Goal: Transaction & Acquisition: Purchase product/service

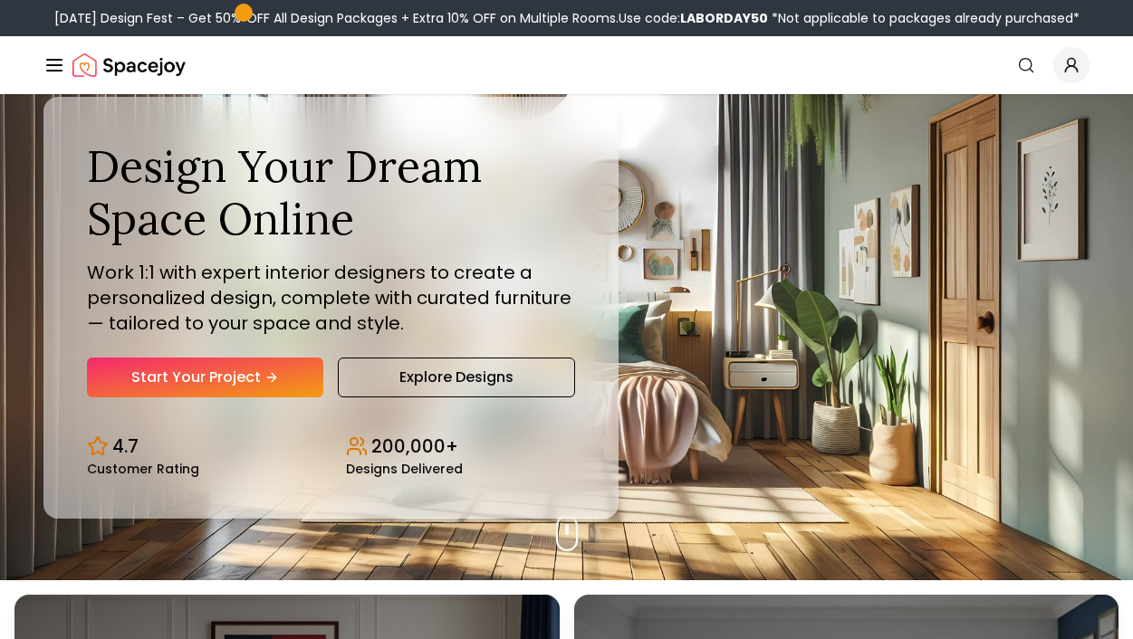
scroll to position [59, 0]
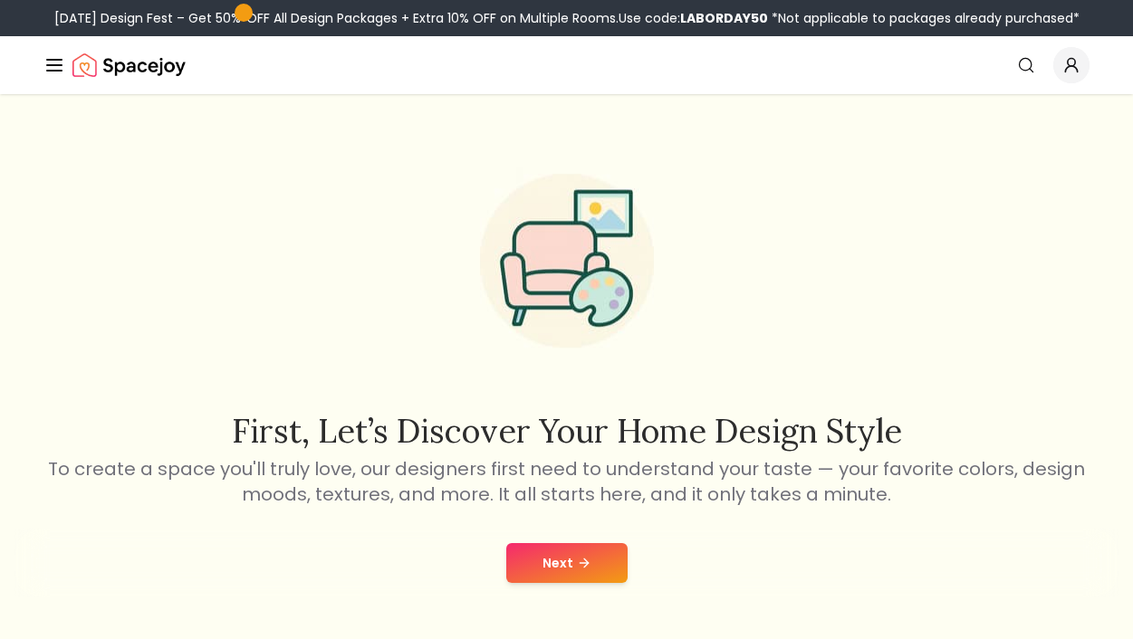
click at [561, 563] on button "Next" at bounding box center [566, 563] width 121 height 40
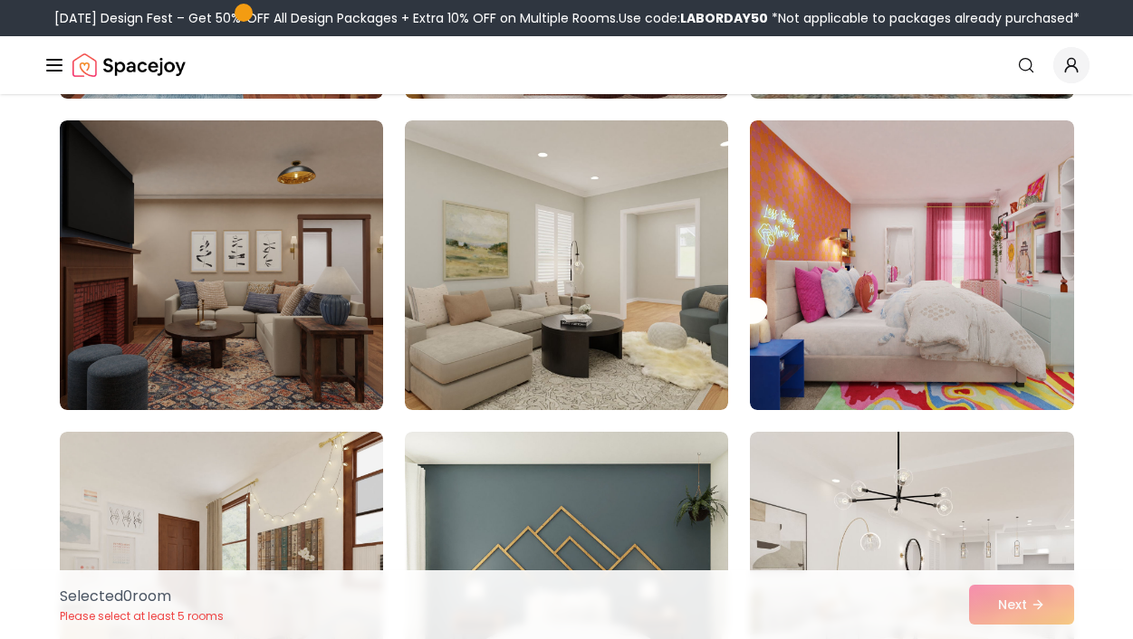
scroll to position [1064, 0]
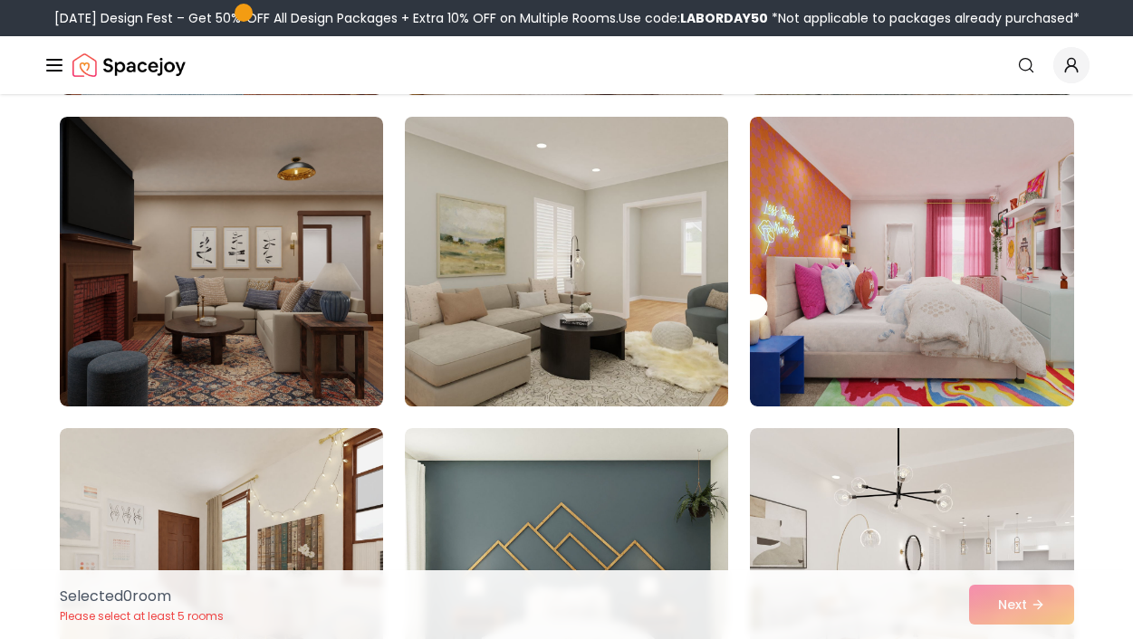
click at [570, 271] on img at bounding box center [567, 262] width 340 height 304
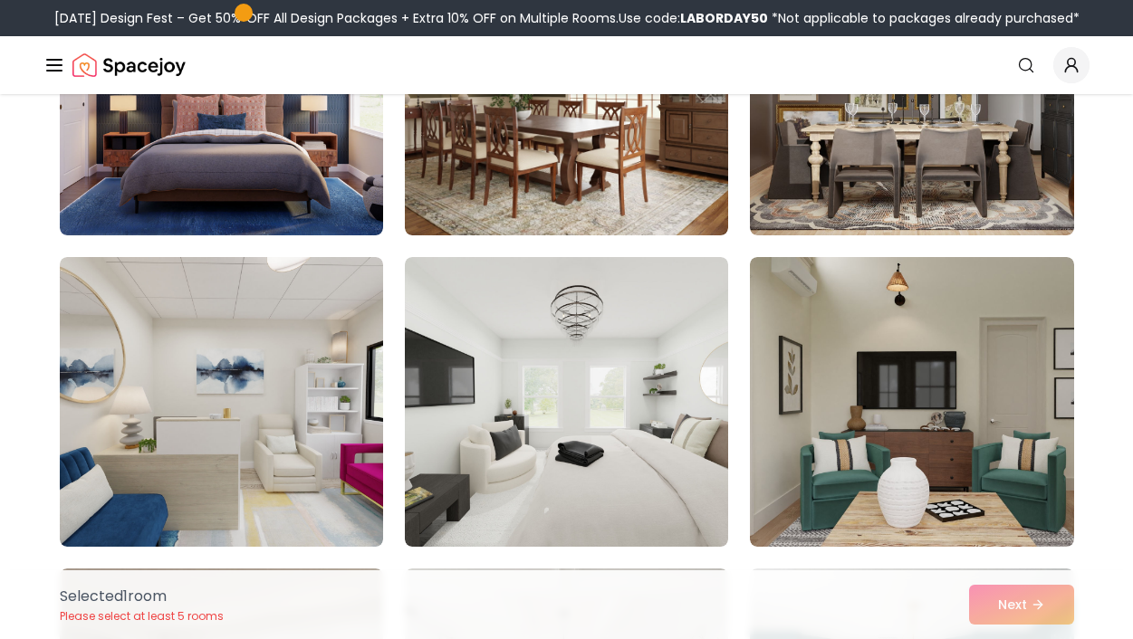
scroll to position [4863, 0]
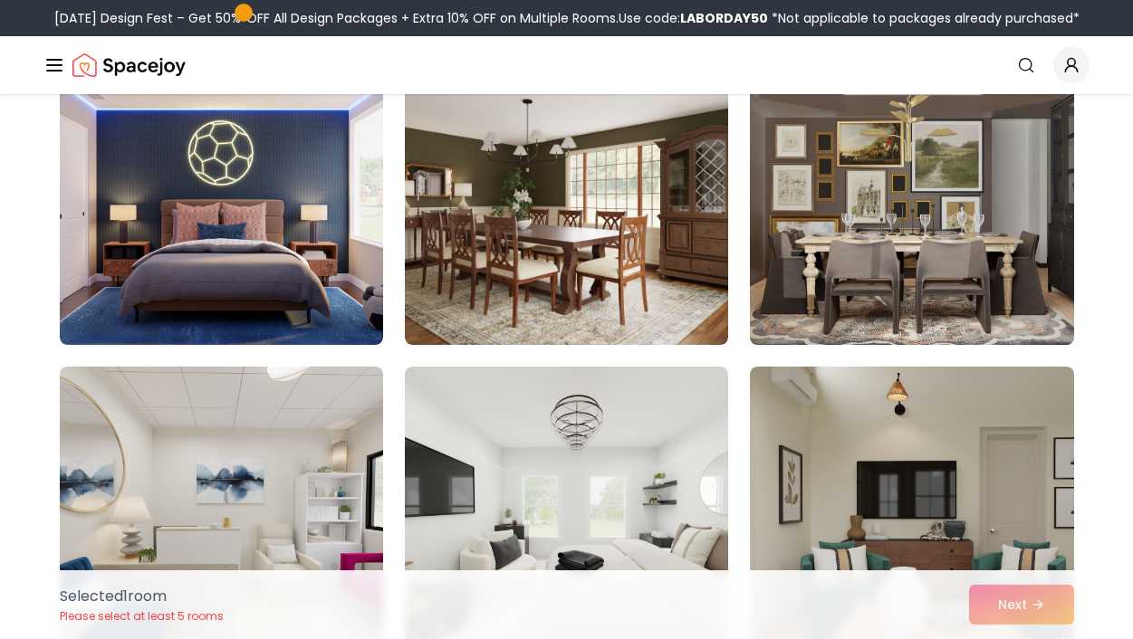
click at [927, 277] on img at bounding box center [912, 200] width 340 height 304
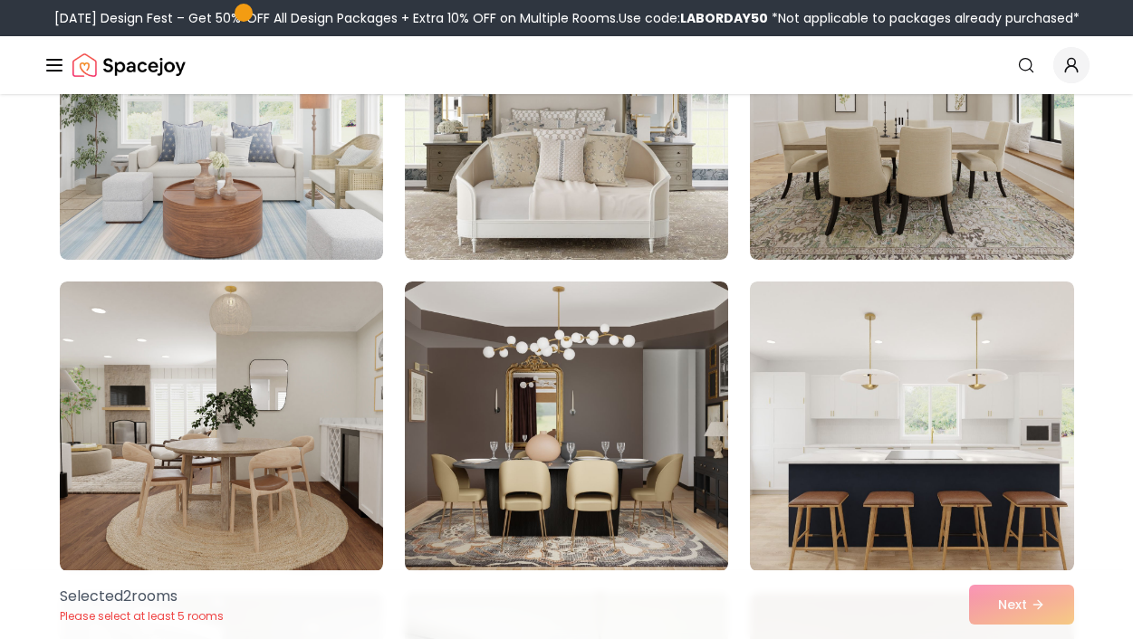
scroll to position [7296, 0]
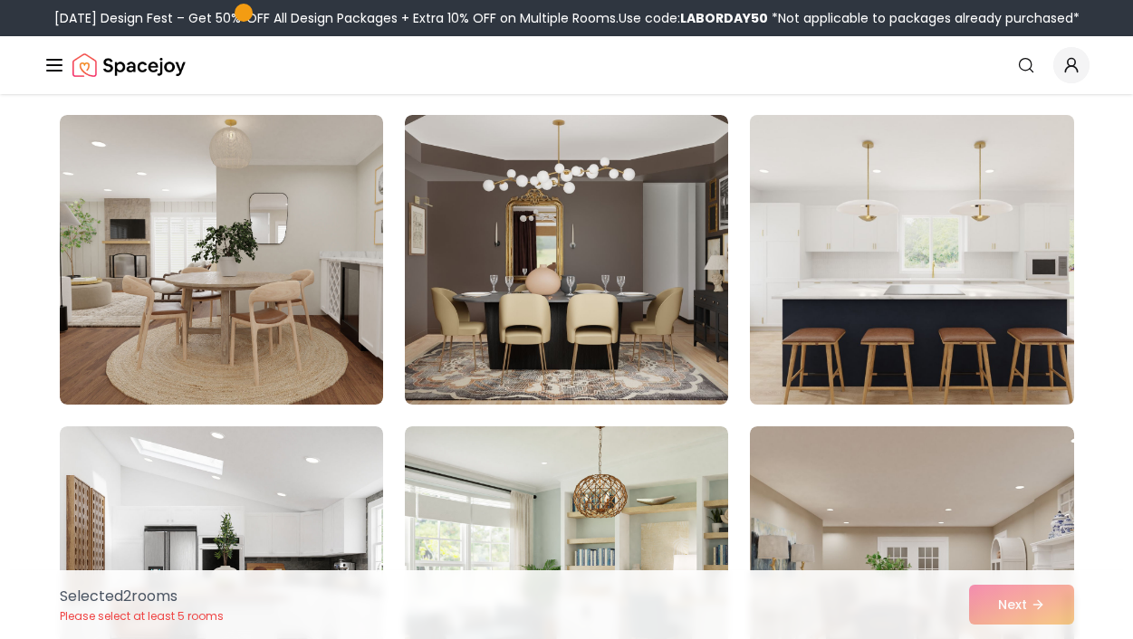
click at [893, 264] on img at bounding box center [912, 260] width 340 height 304
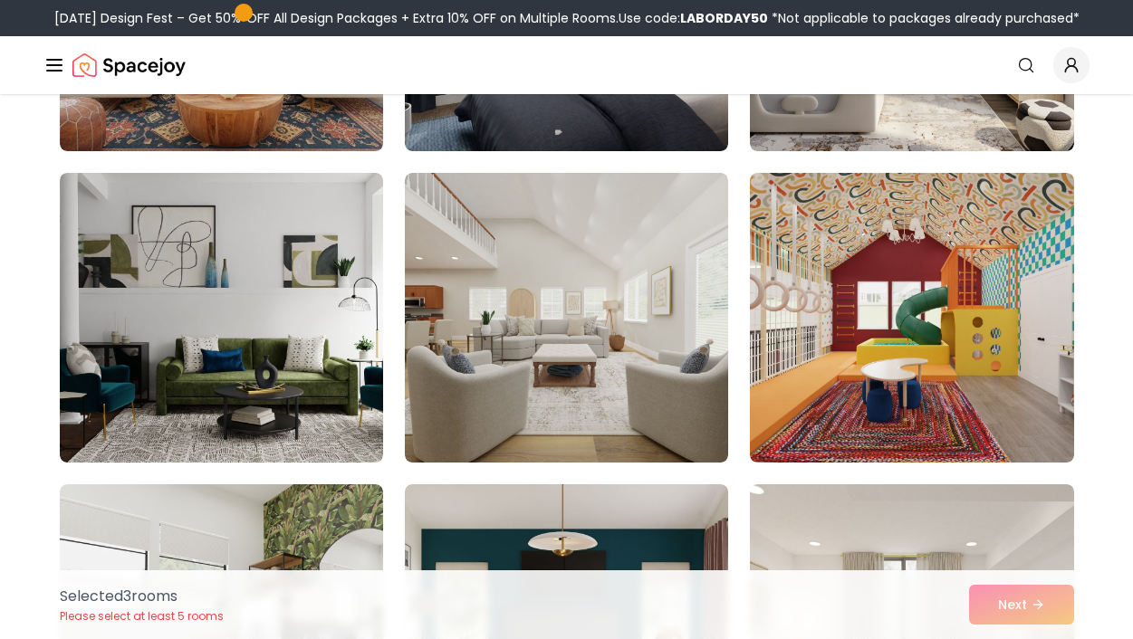
scroll to position [8469, 0]
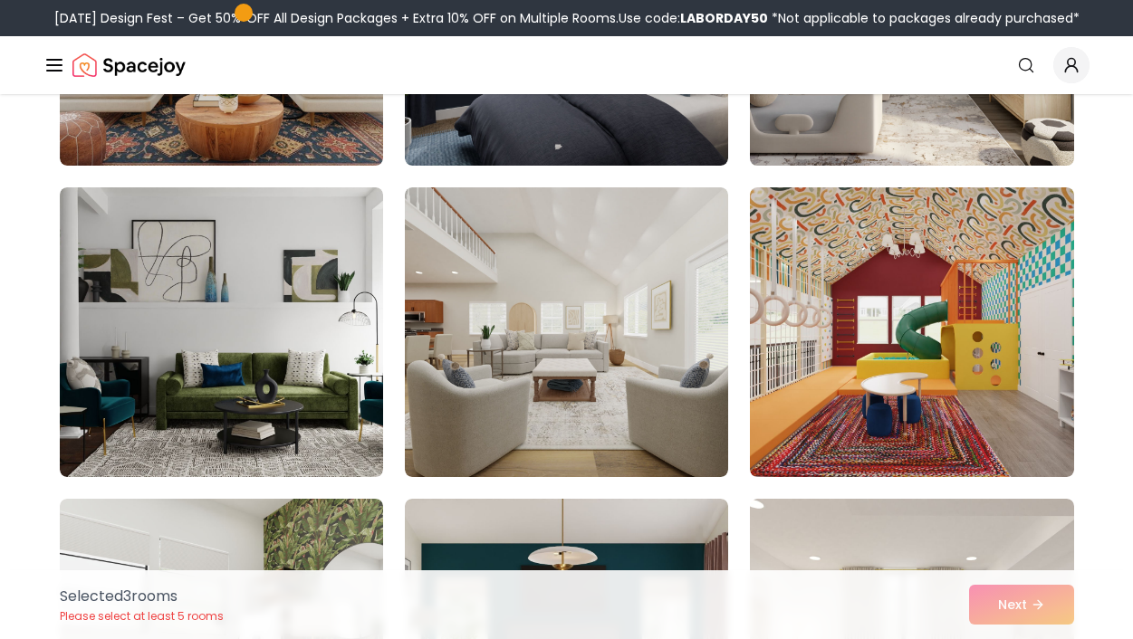
click at [915, 138] on img at bounding box center [912, 21] width 340 height 304
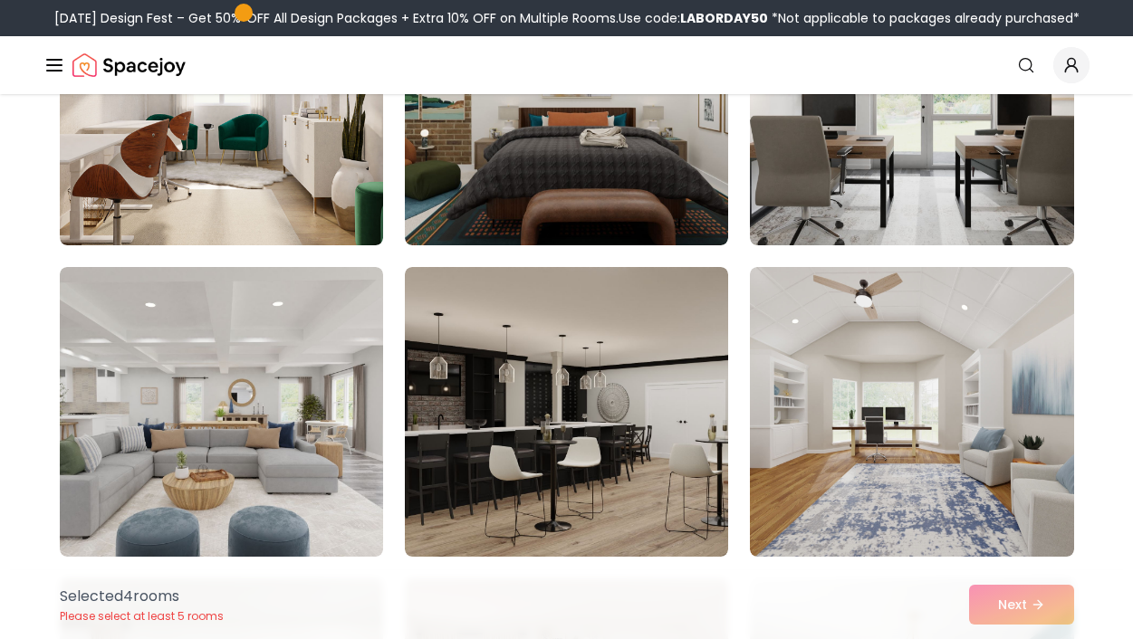
scroll to position [9630, 0]
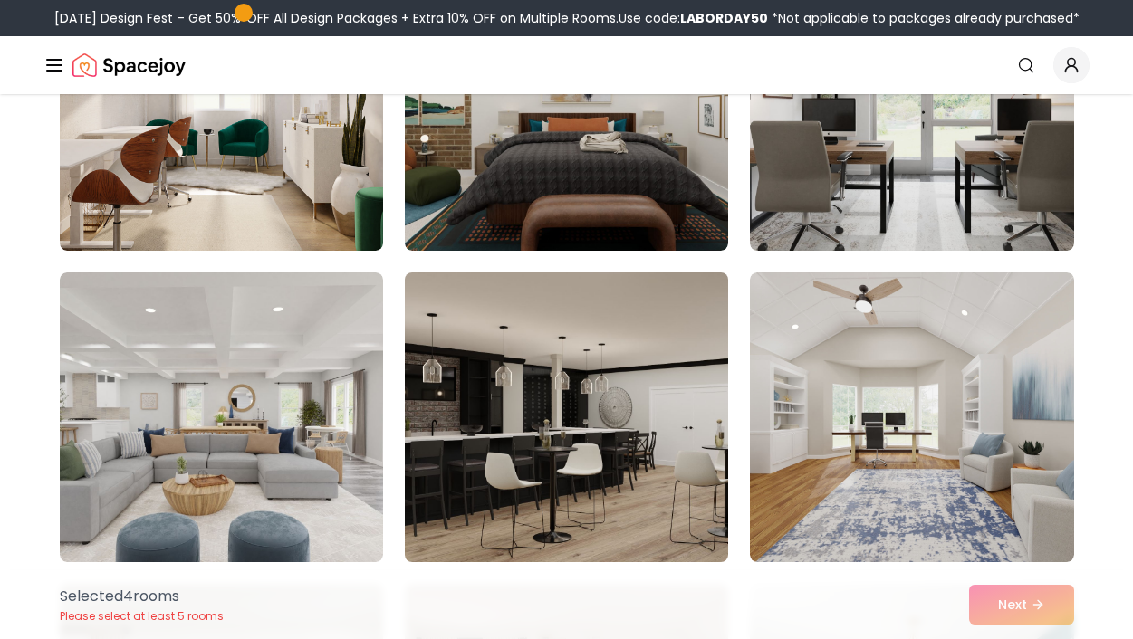
click at [685, 411] on img at bounding box center [567, 417] width 340 height 304
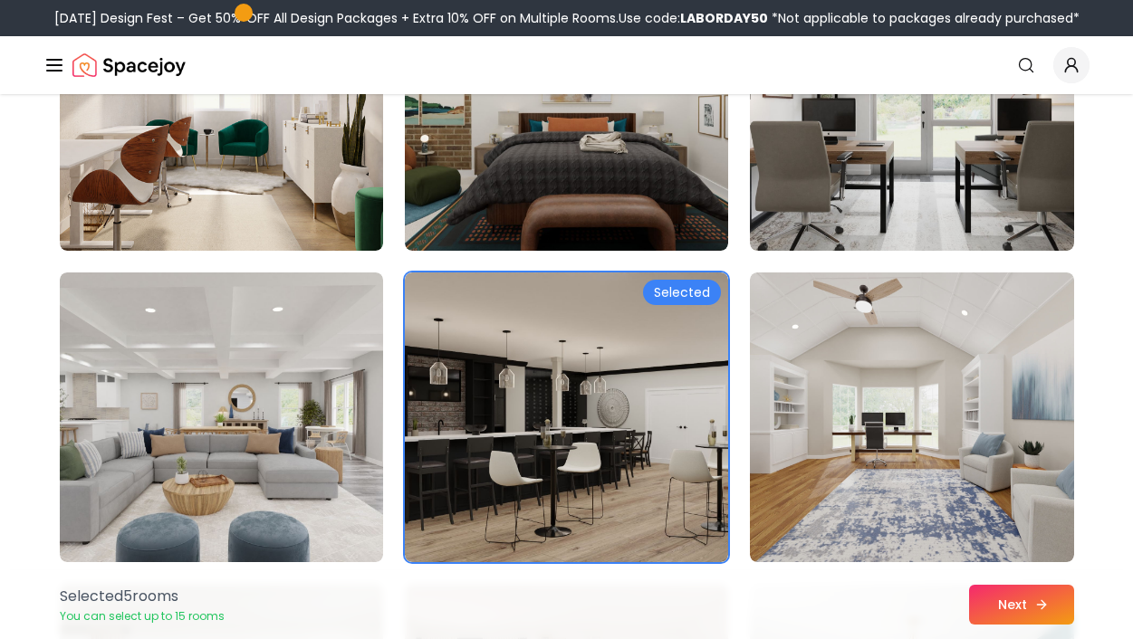
click at [1008, 590] on button "Next" at bounding box center [1021, 605] width 105 height 40
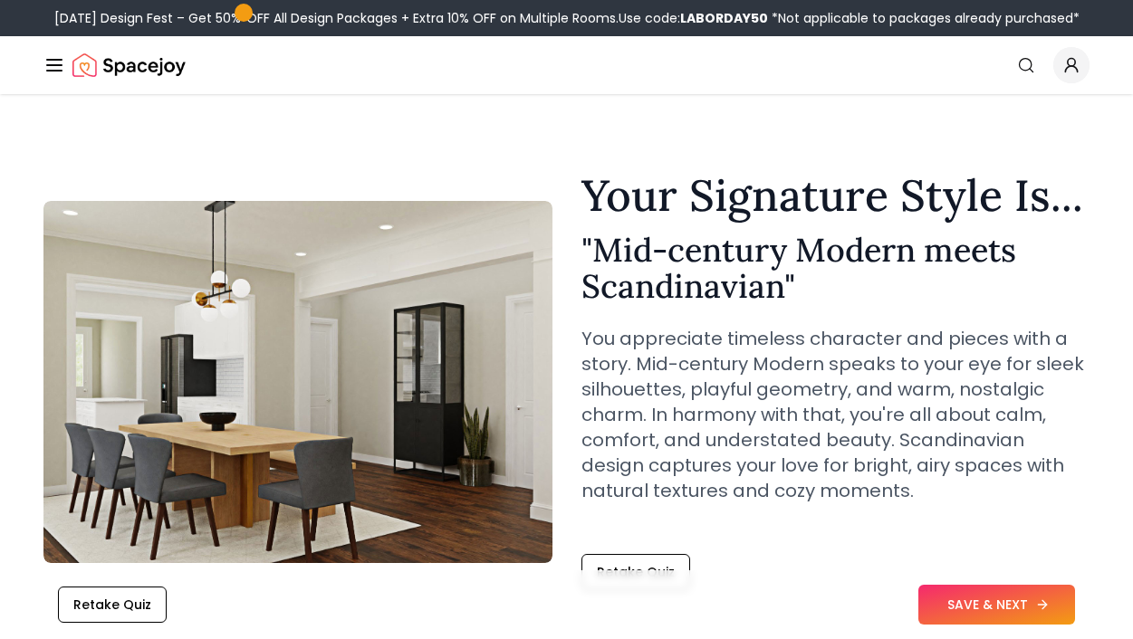
click at [995, 605] on button "SAVE & NEXT" at bounding box center [996, 605] width 157 height 40
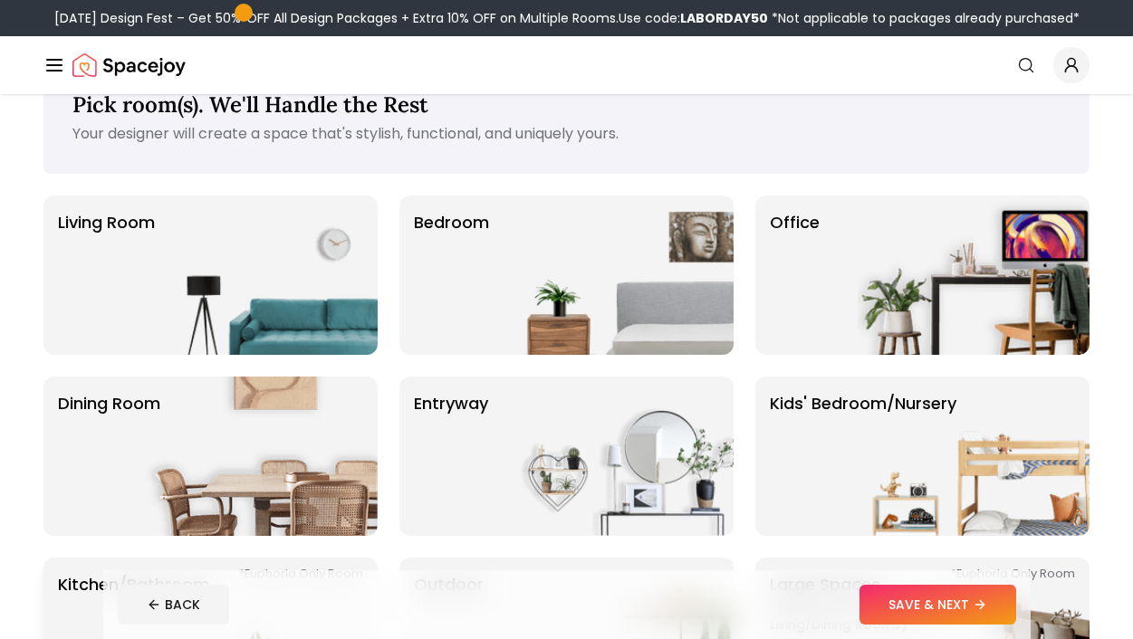
scroll to position [53, 0]
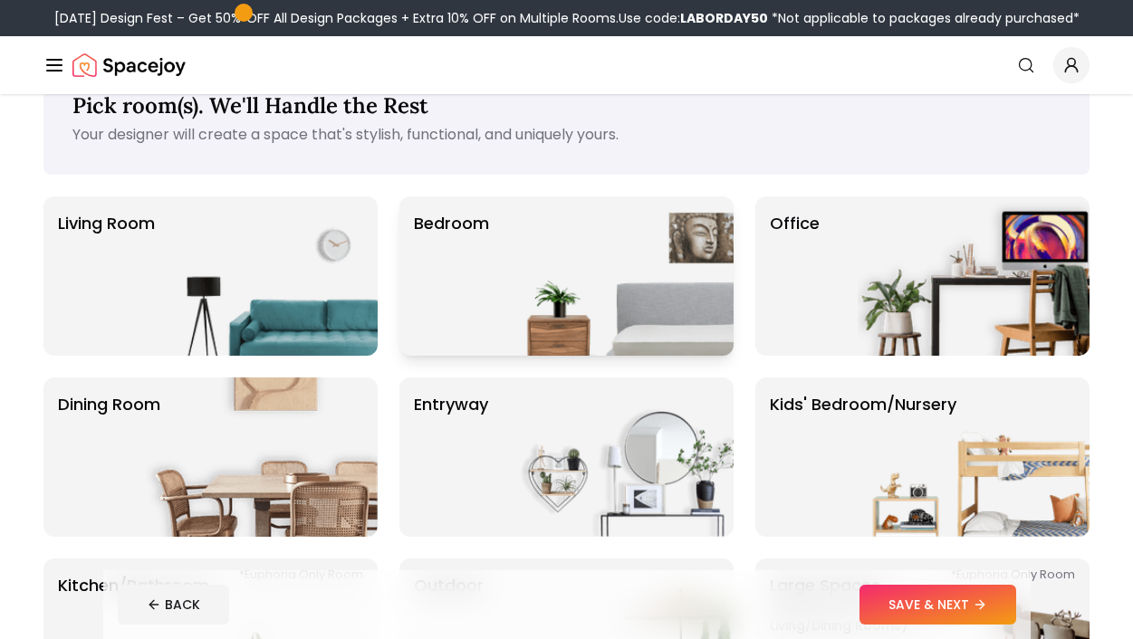
click at [512, 265] on img at bounding box center [618, 275] width 232 height 159
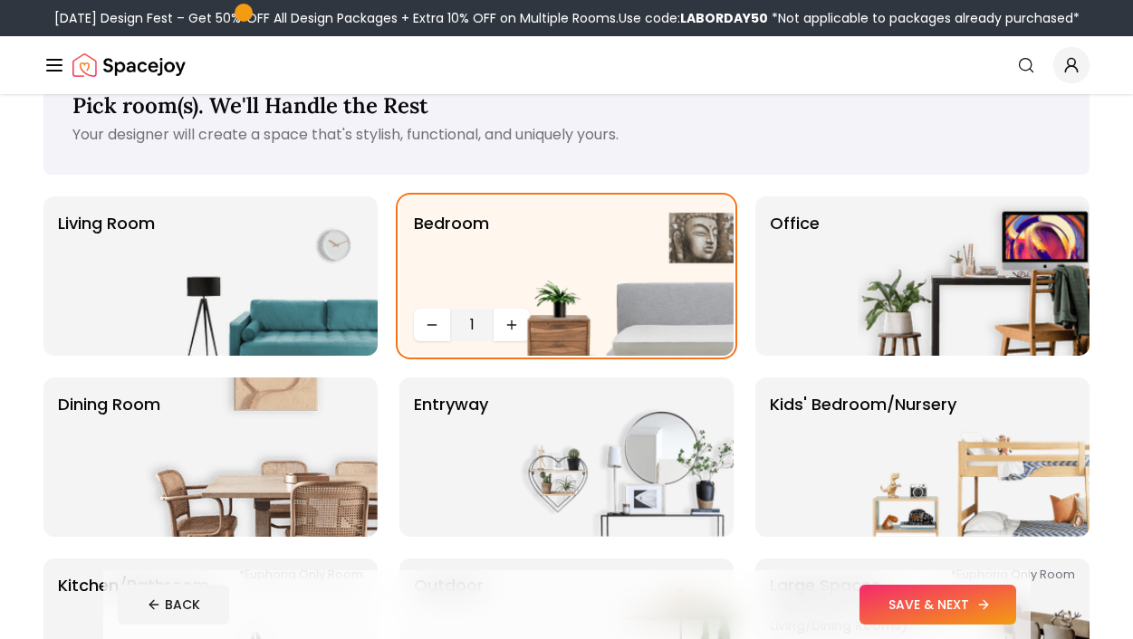
click at [896, 600] on button "SAVE & NEXT" at bounding box center [937, 605] width 157 height 40
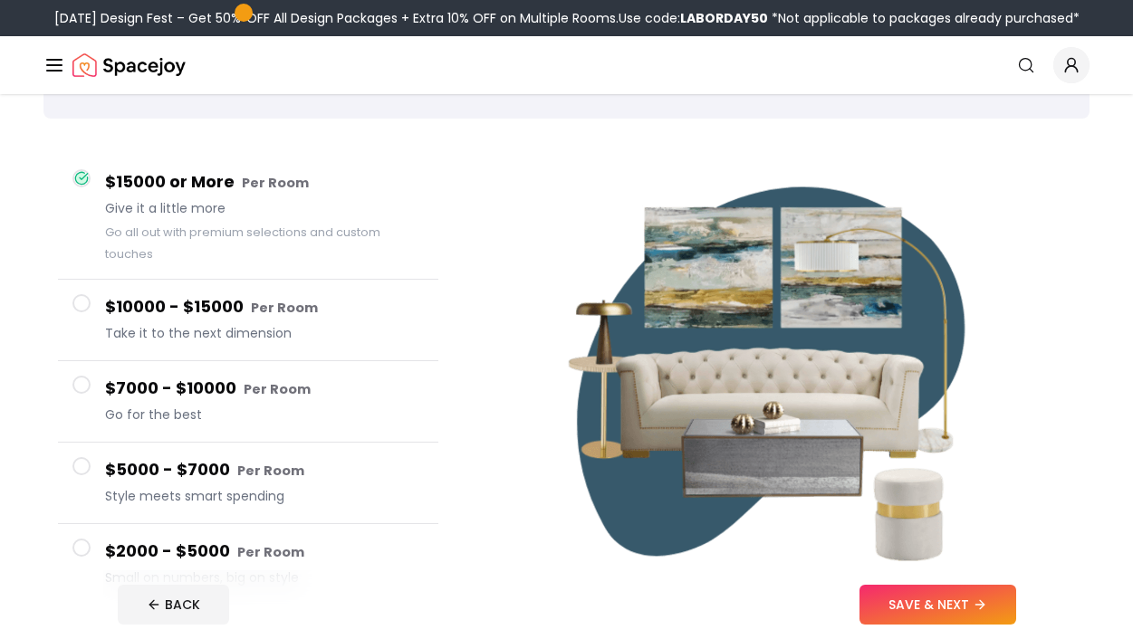
scroll to position [83, 0]
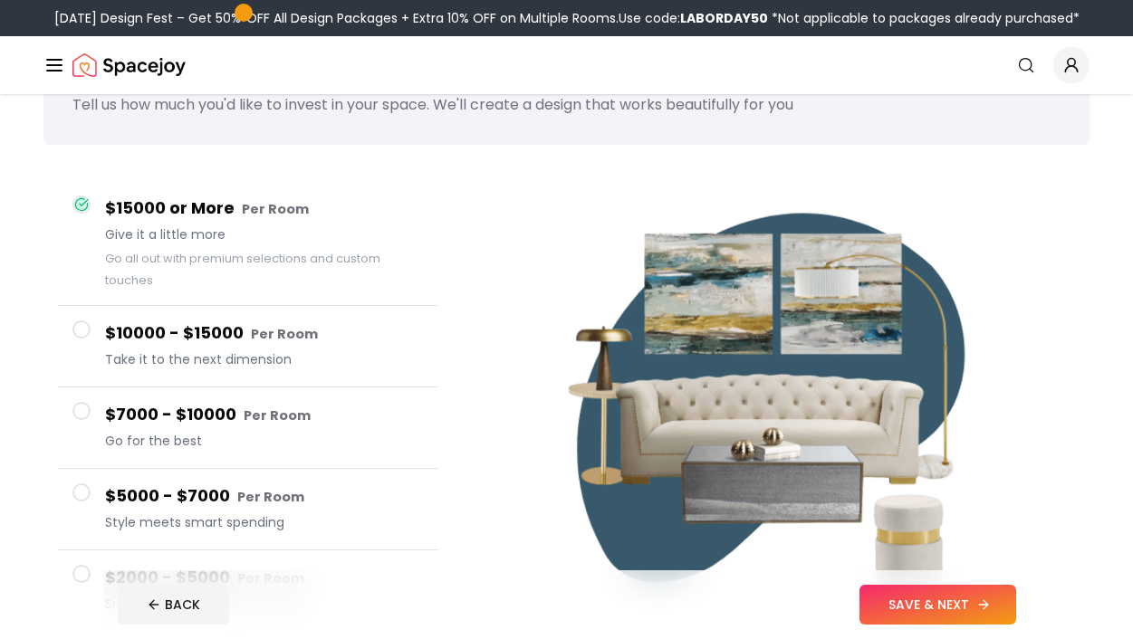
click at [933, 609] on button "SAVE & NEXT" at bounding box center [937, 605] width 157 height 40
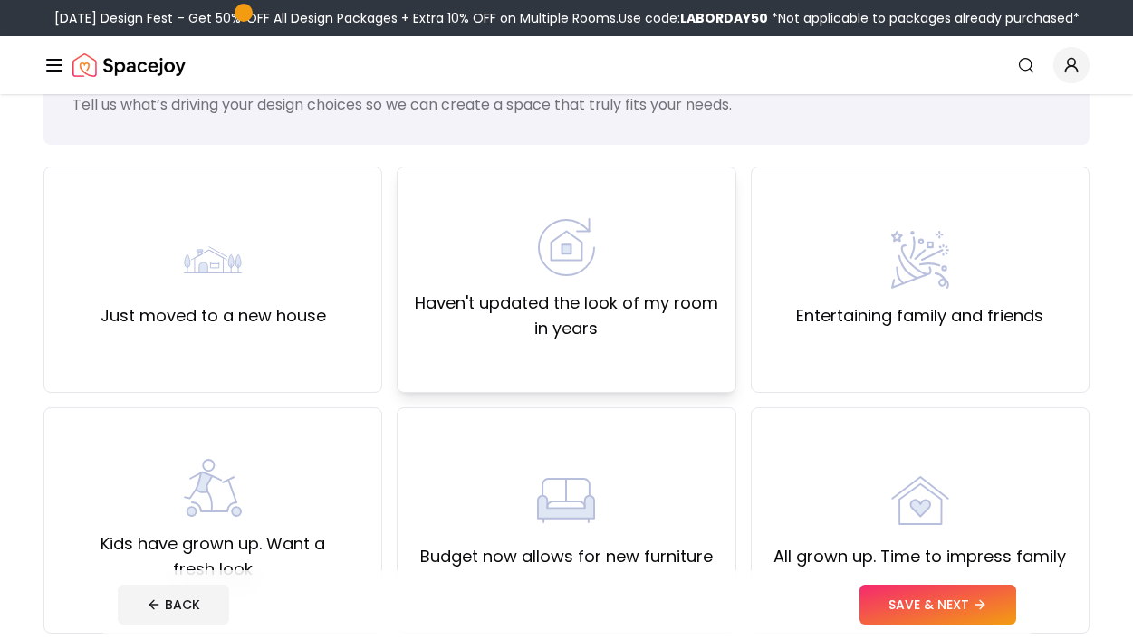
click at [569, 333] on label "Haven't updated the look of my room in years" at bounding box center [566, 316] width 308 height 51
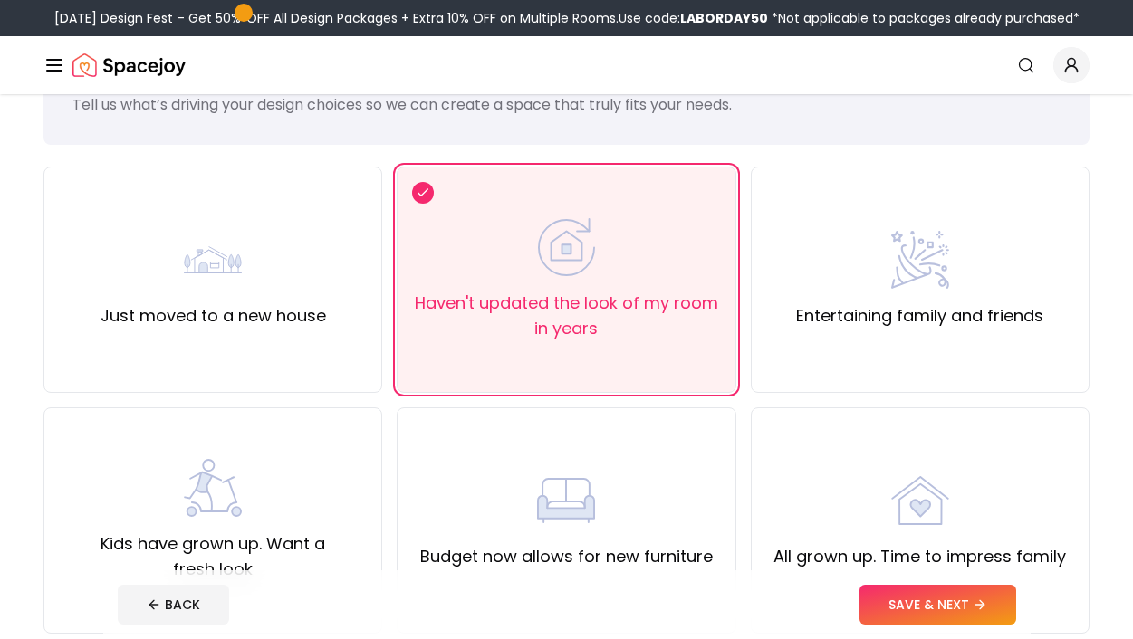
click at [887, 589] on button "SAVE & NEXT" at bounding box center [937, 605] width 157 height 40
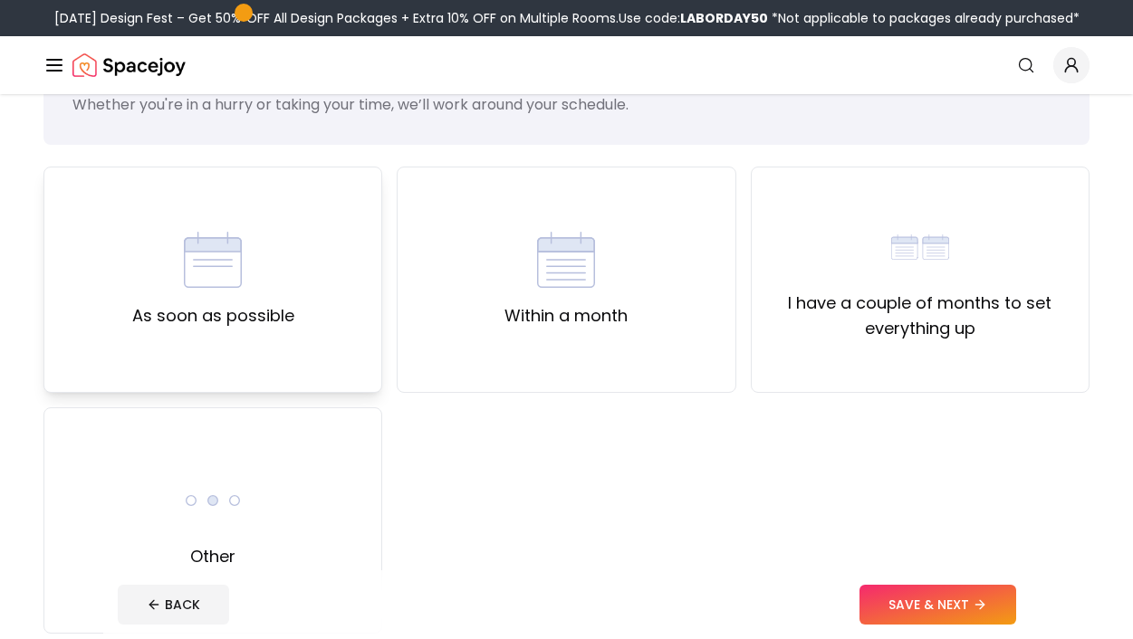
click at [340, 350] on div "As soon as possible" at bounding box center [212, 280] width 339 height 226
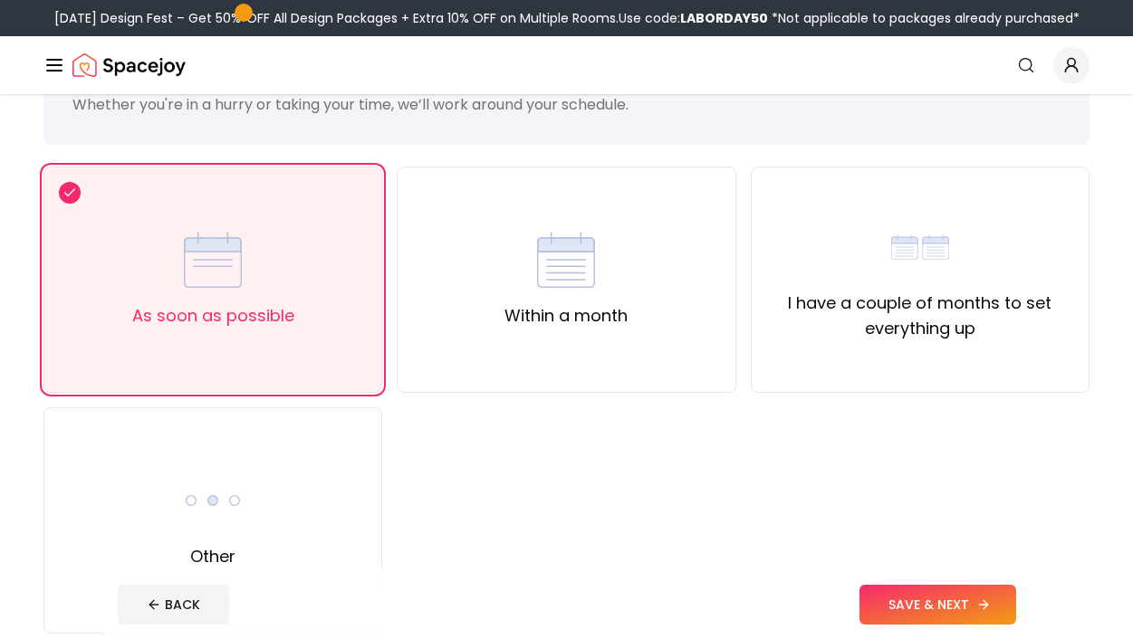
click at [884, 603] on button "SAVE & NEXT" at bounding box center [937, 605] width 157 height 40
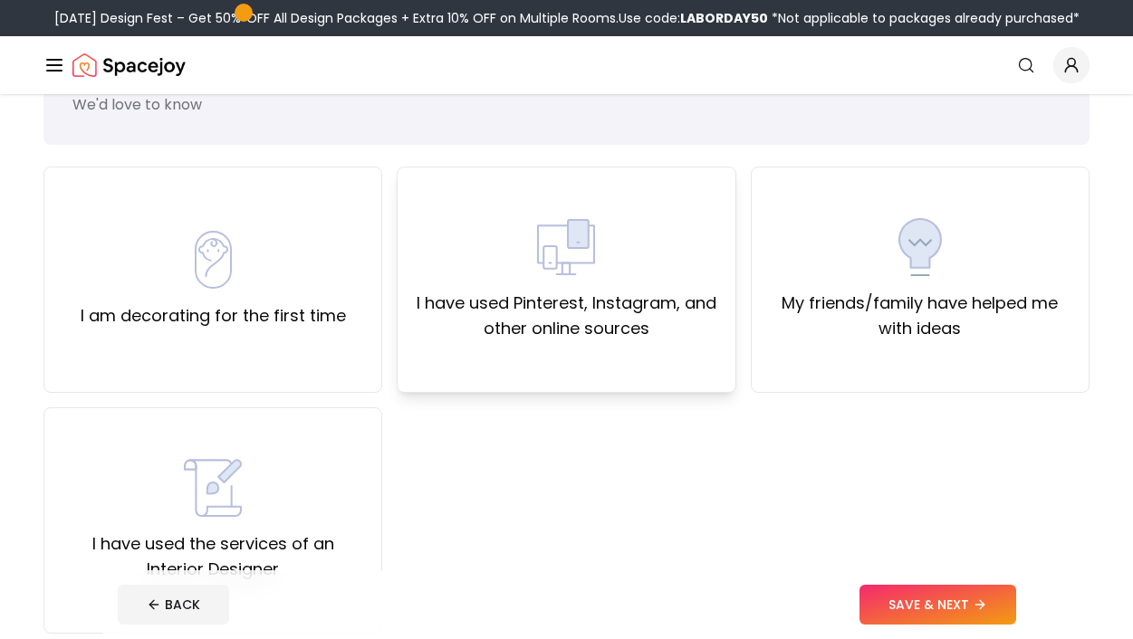
click at [548, 345] on div "I have used Pinterest, Instagram, and other online sources" at bounding box center [566, 280] width 339 height 226
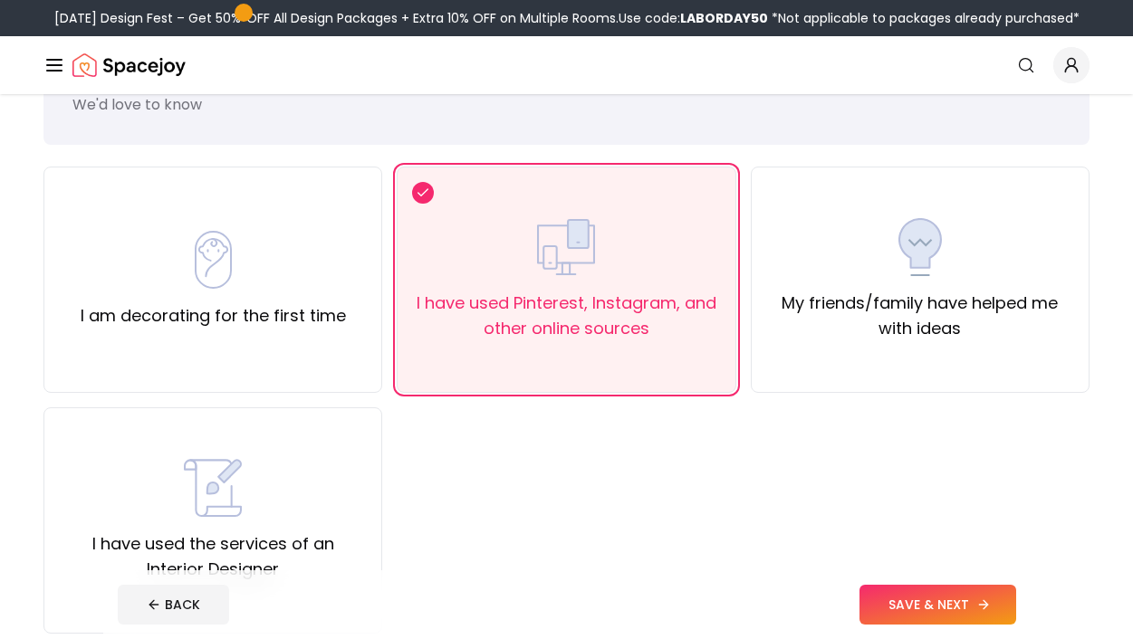
click at [896, 610] on button "SAVE & NEXT" at bounding box center [937, 605] width 157 height 40
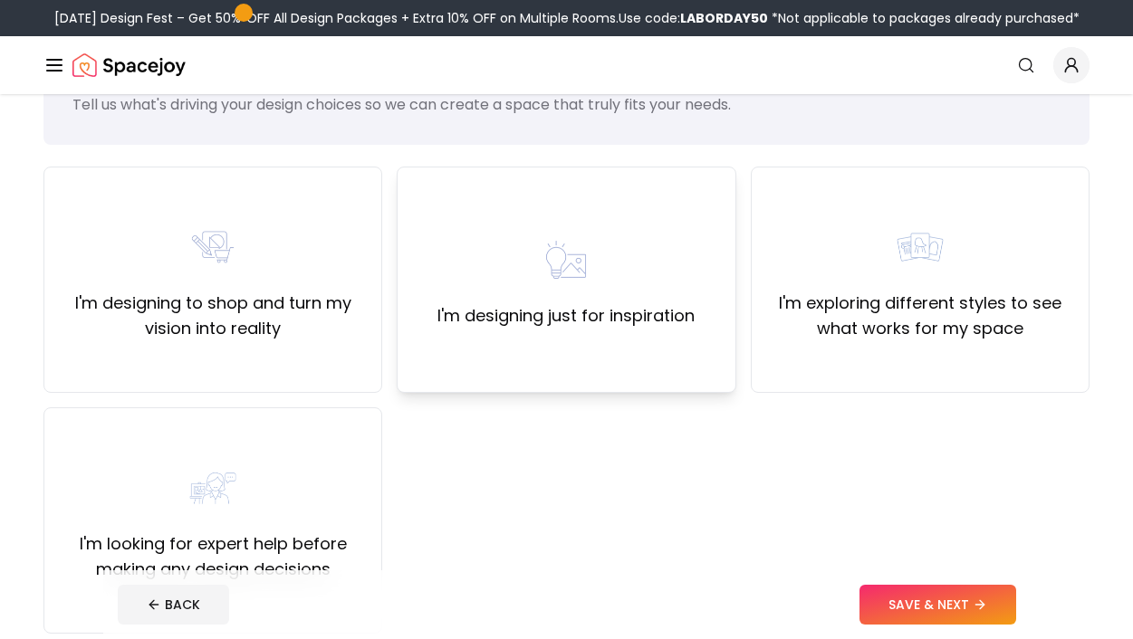
click at [645, 341] on div "I'm designing just for inspiration" at bounding box center [566, 280] width 339 height 226
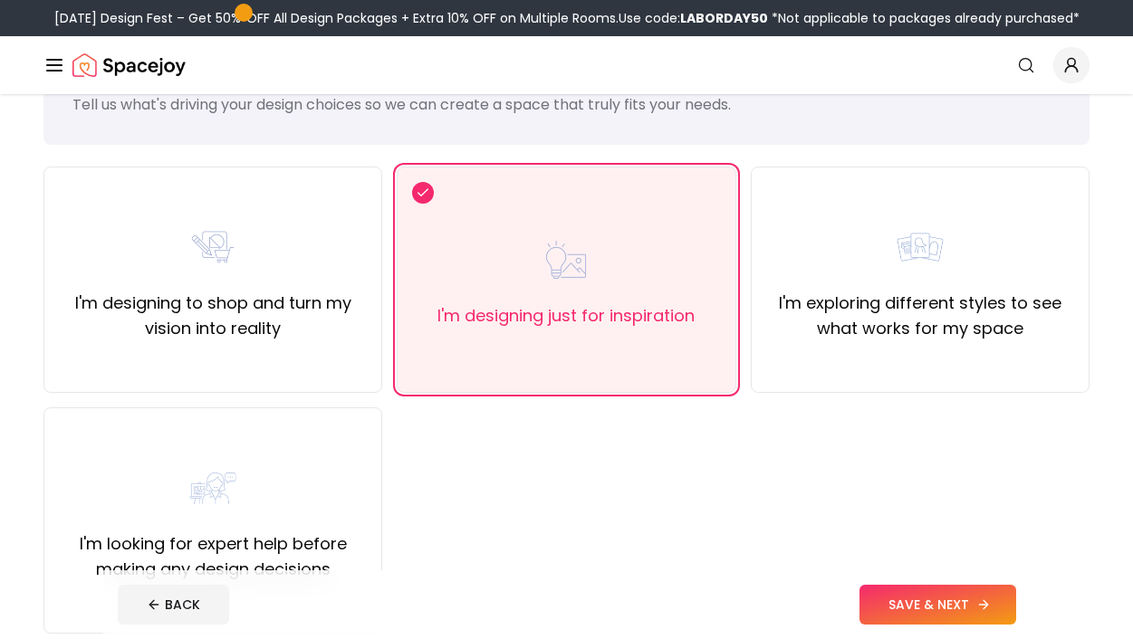
click at [935, 603] on button "SAVE & NEXT" at bounding box center [937, 605] width 157 height 40
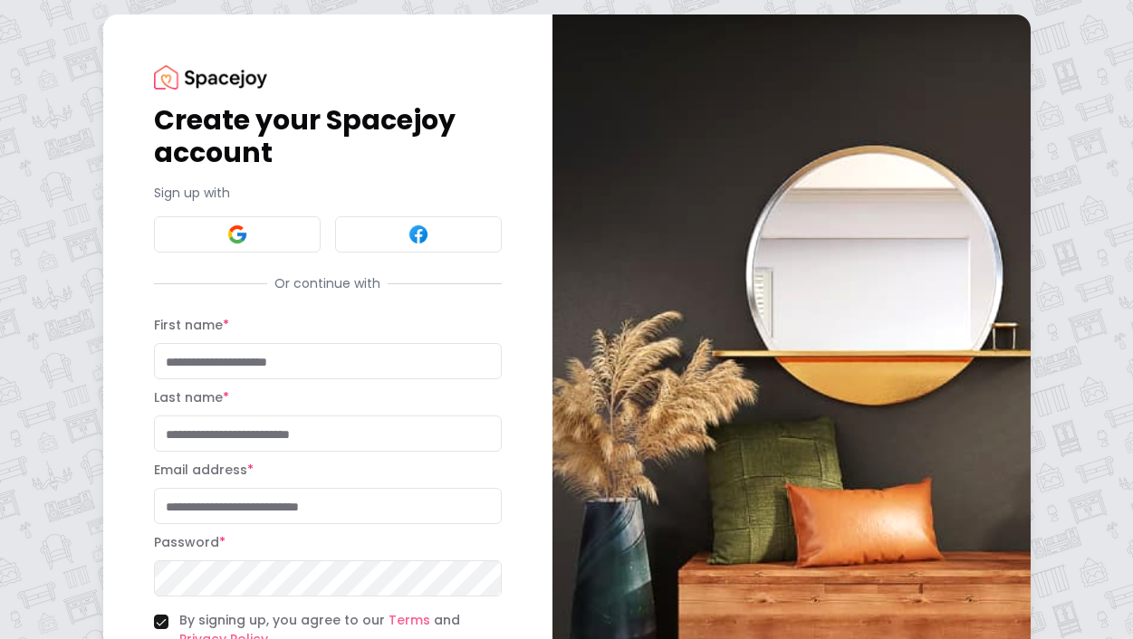
click at [280, 256] on div "Create your Spacejoy account Sign up with Or continue with First name * Last na…" at bounding box center [328, 398] width 348 height 667
click at [277, 243] on button at bounding box center [237, 234] width 167 height 36
